Goal: Check status

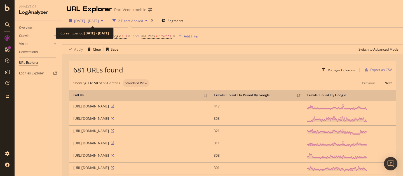
click at [99, 23] on span "[DATE] - [DATE]" at bounding box center [86, 20] width 25 height 5
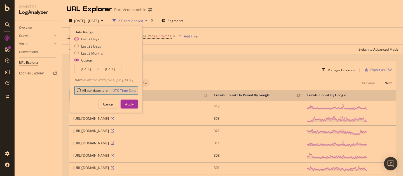
click at [86, 41] on div "Last 7 Days" at bounding box center [90, 39] width 18 height 5
type input "[DATE]"
click at [134, 104] on div "Apply" at bounding box center [129, 104] width 9 height 5
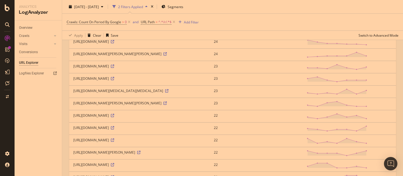
scroll to position [496, 0]
